Goal: Task Accomplishment & Management: Manage account settings

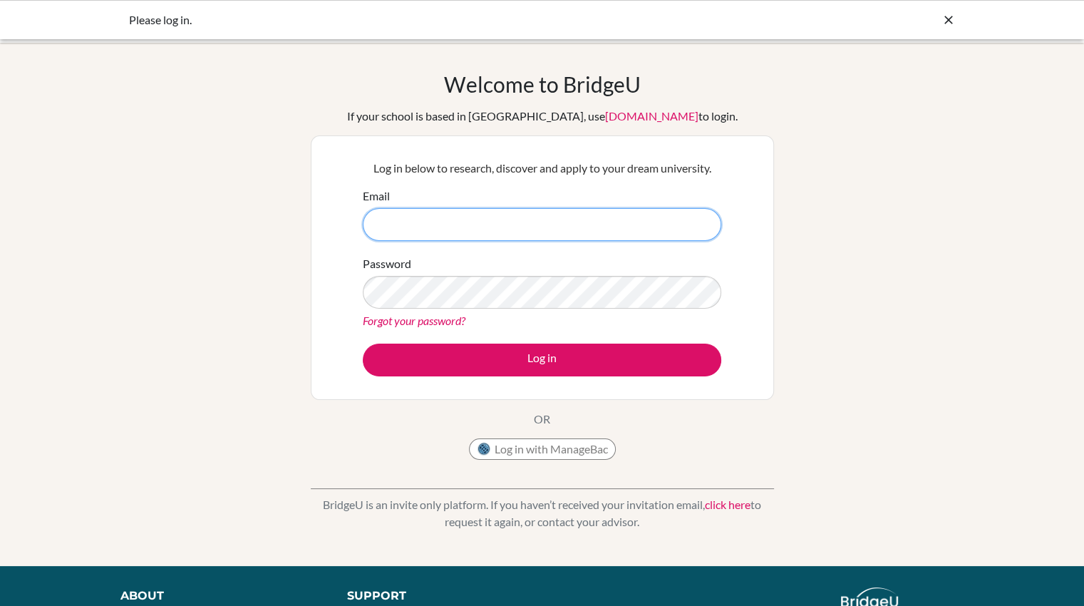
click at [462, 222] on input "Email" at bounding box center [542, 224] width 358 height 33
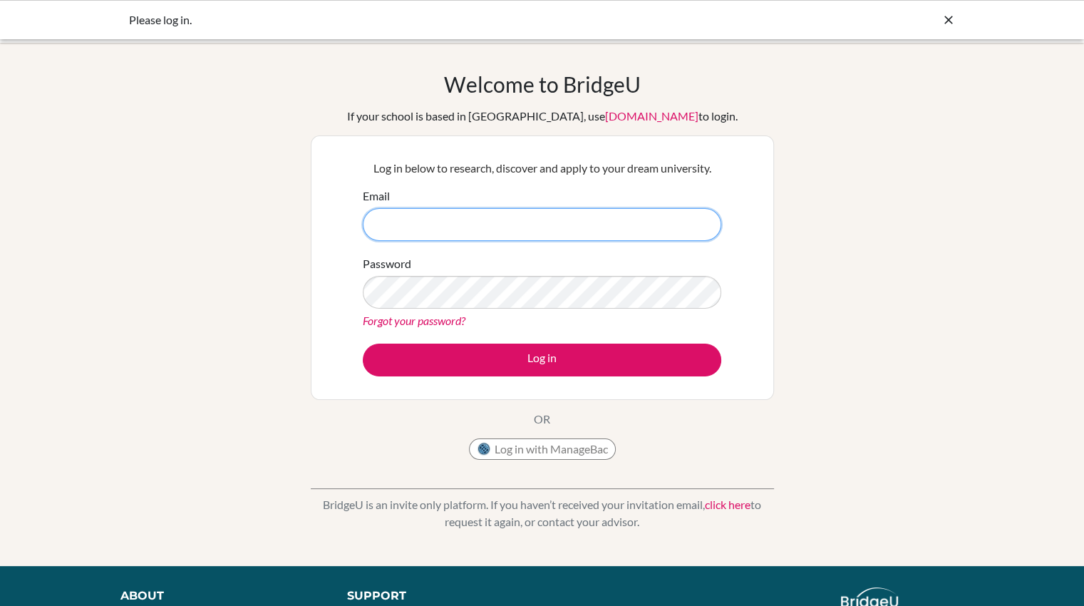
click at [462, 222] on input "Email" at bounding box center [542, 224] width 358 height 33
type input "diab220175@diabstudents.com"
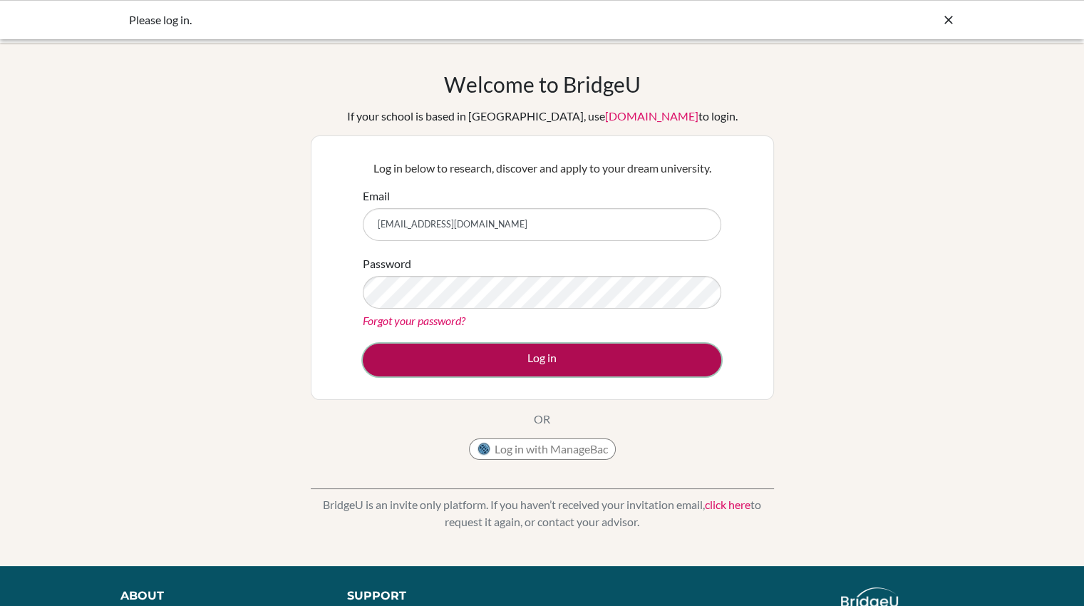
click at [537, 353] on button "Log in" at bounding box center [542, 359] width 358 height 33
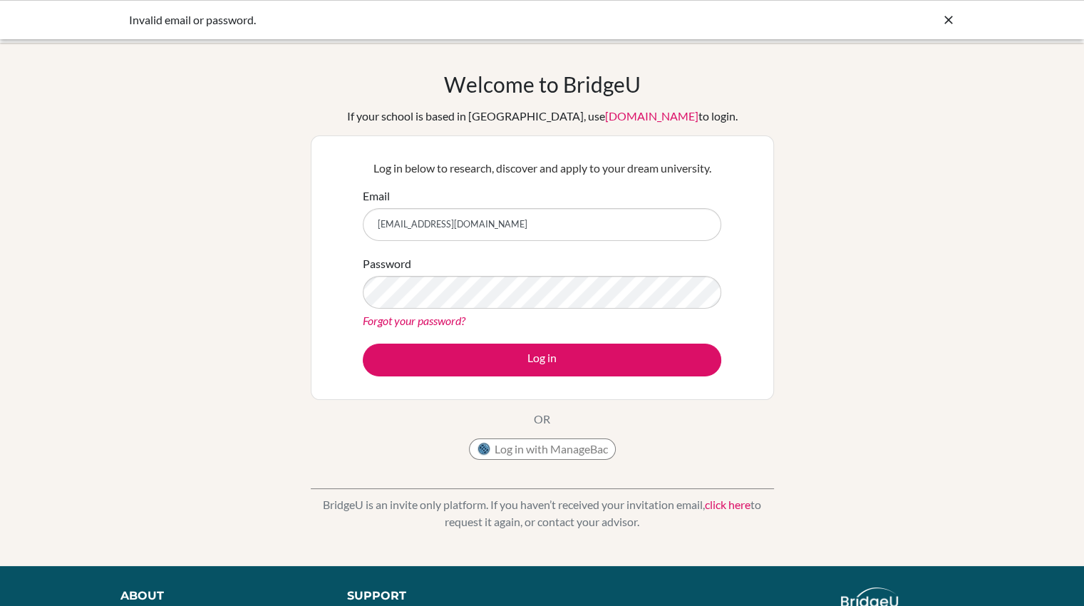
click at [932, 20] on div "Invalid email or password." at bounding box center [542, 19] width 827 height 17
click at [391, 224] on input "diab220175@diabstudents.com" at bounding box center [542, 224] width 358 height 33
type input "DIAB220175@diabstudents.com"
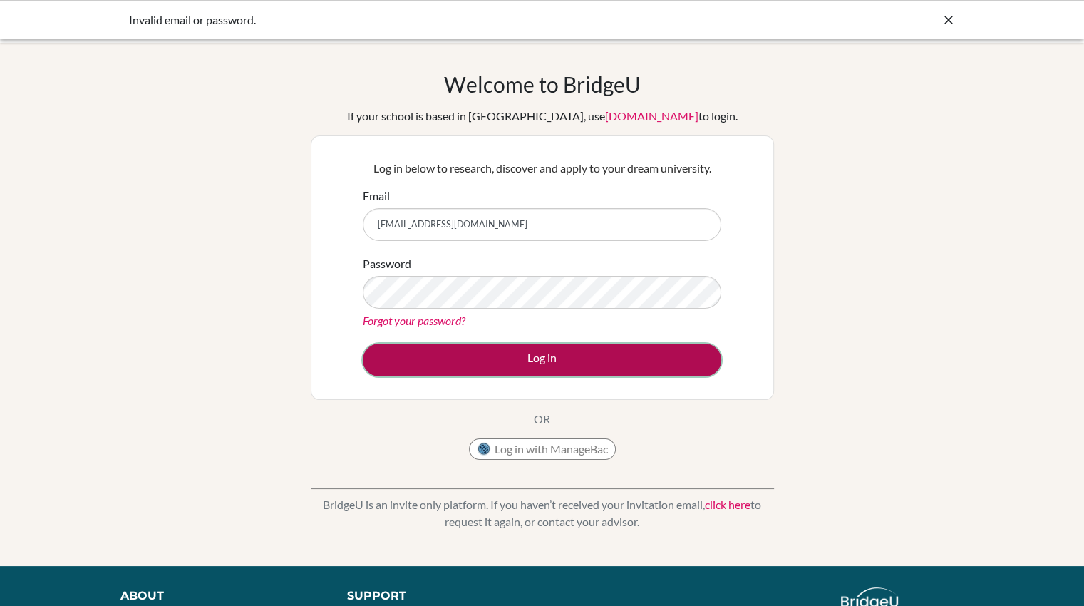
click at [528, 357] on button "Log in" at bounding box center [542, 359] width 358 height 33
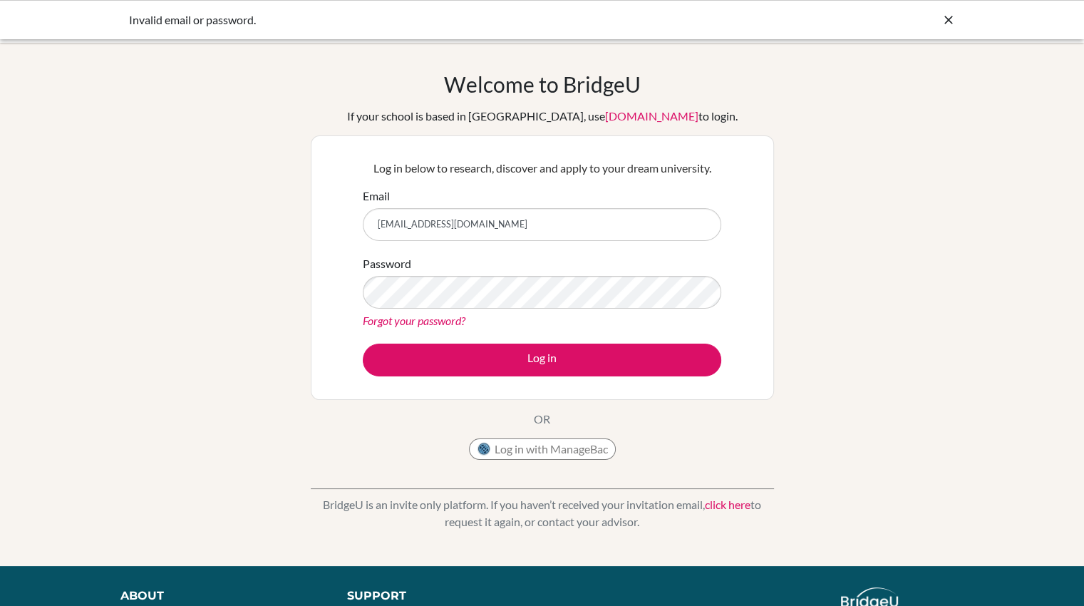
click at [399, 321] on link "Forgot your password?" at bounding box center [414, 321] width 103 height 14
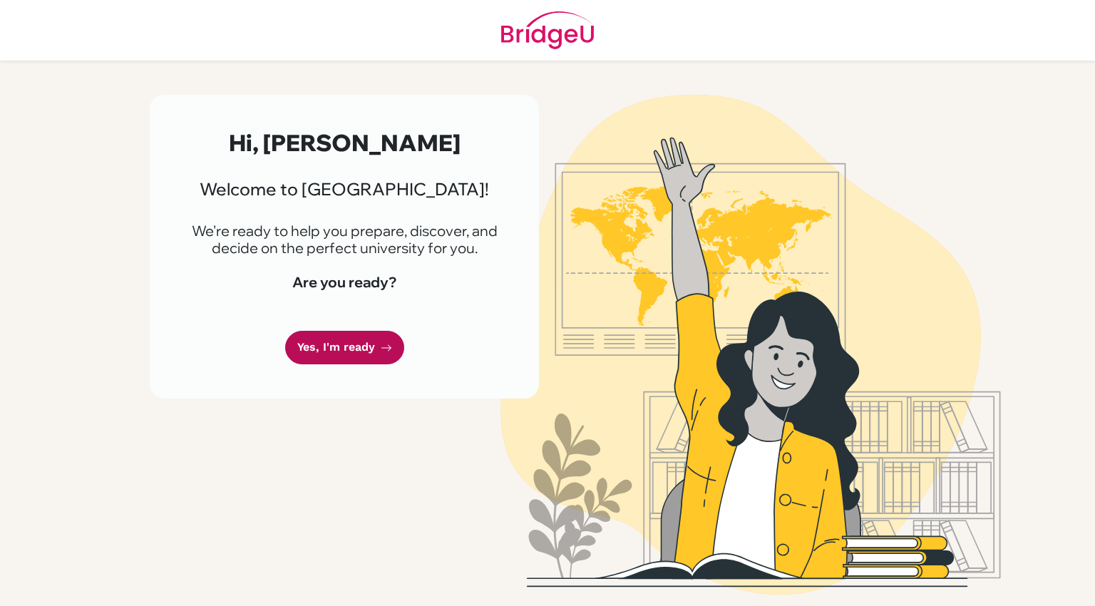
click at [345, 331] on link "Yes, I'm ready" at bounding box center [344, 347] width 119 height 33
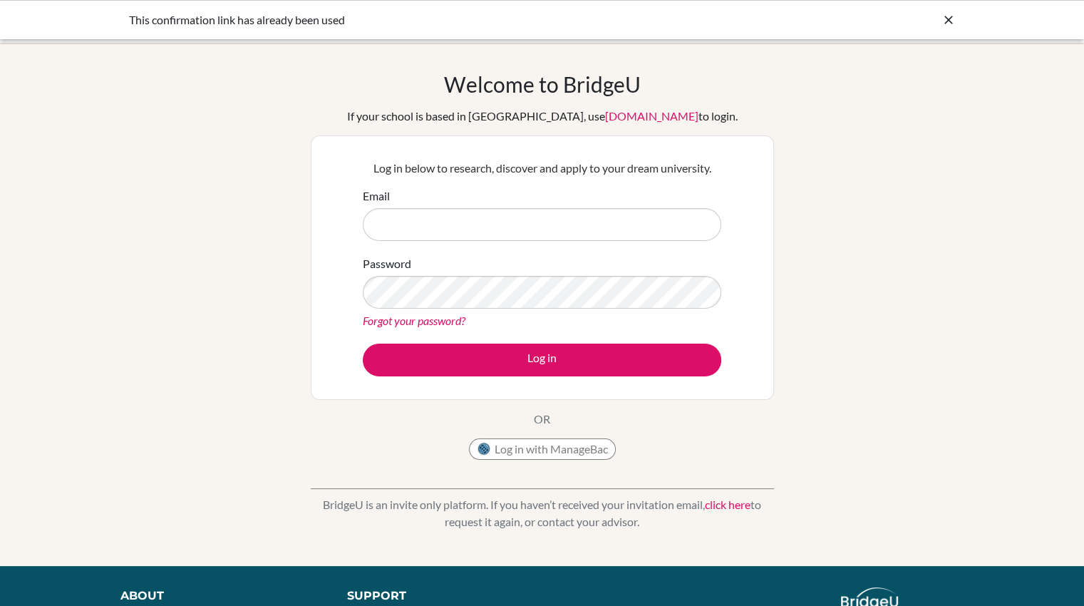
click at [648, 468] on div "BridgeU is an invite only platform. If you haven’t received your invitation ema…" at bounding box center [542, 502] width 463 height 71
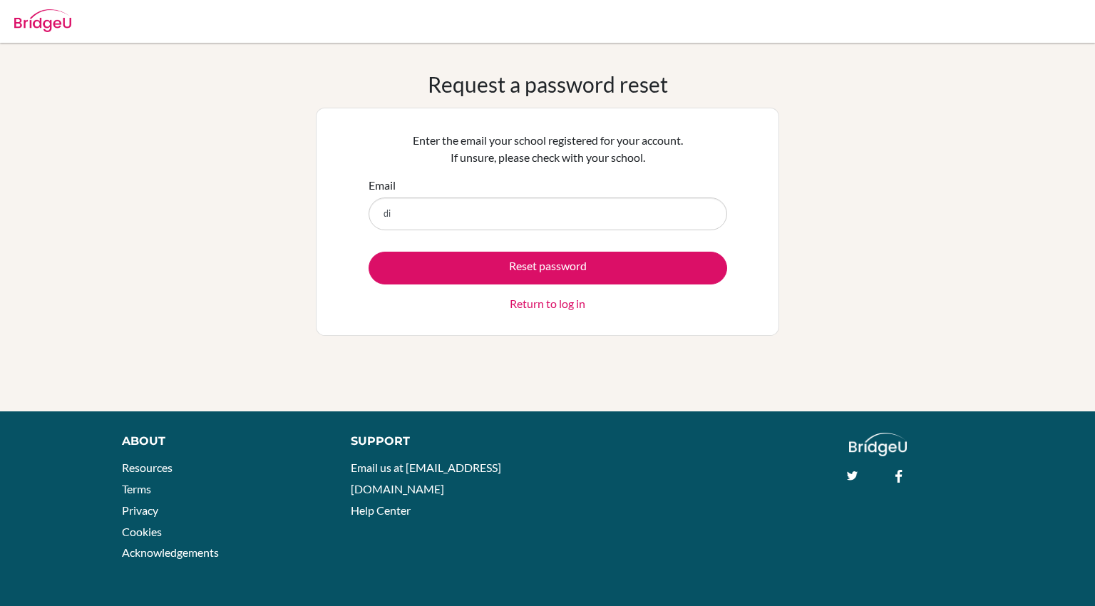
type input "diab220175@diabstudents.com"
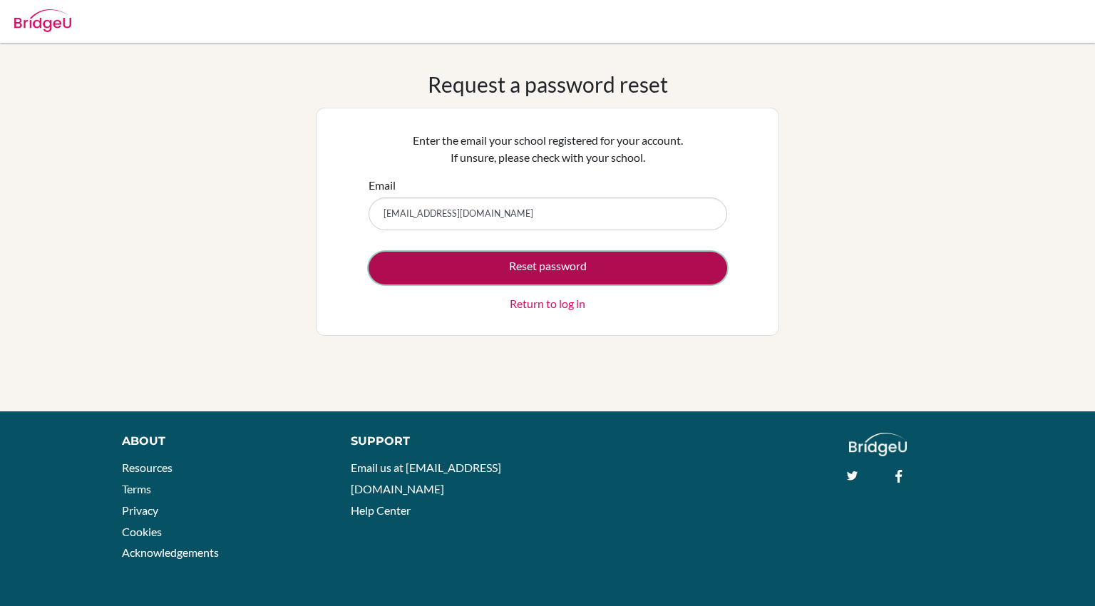
click at [498, 274] on button "Reset password" at bounding box center [547, 268] width 358 height 33
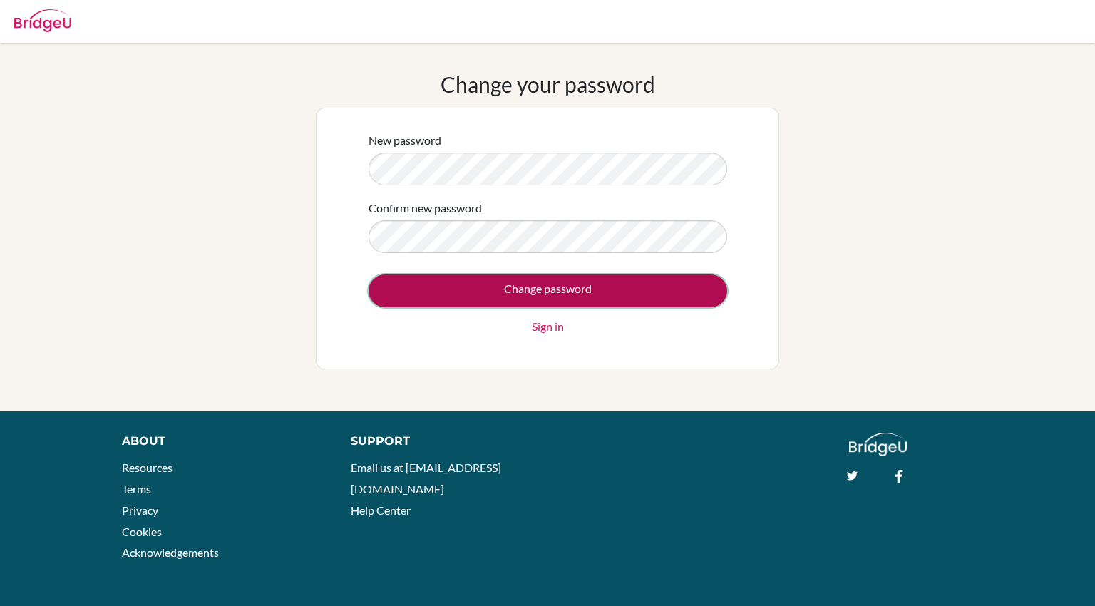
click at [567, 284] on input "Change password" at bounding box center [547, 290] width 358 height 33
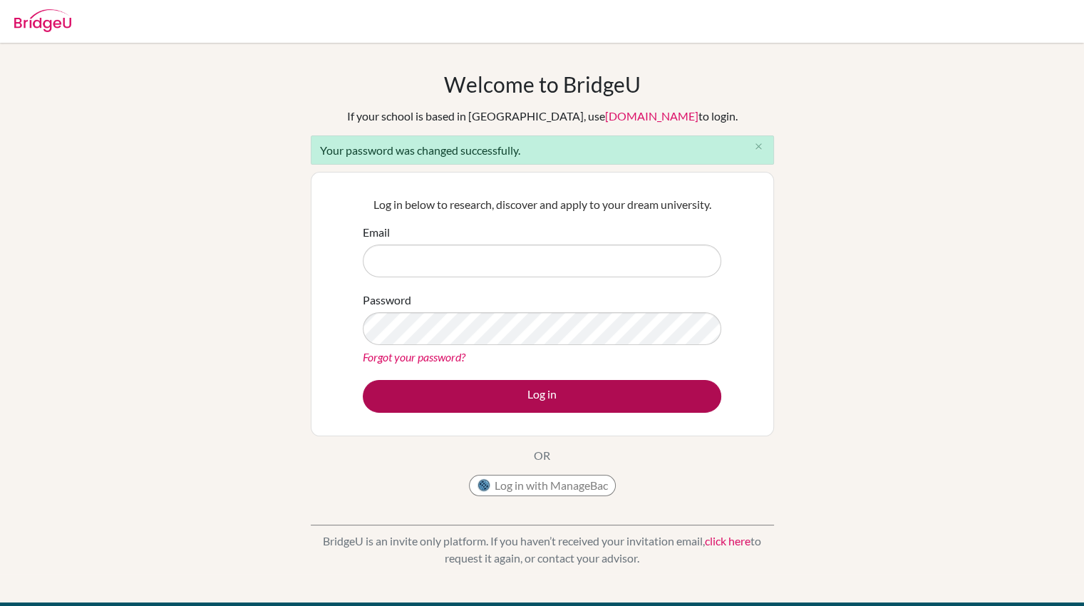
type input "[EMAIL_ADDRESS][DOMAIN_NAME]"
click at [517, 396] on button "Log in" at bounding box center [542, 396] width 358 height 33
